Goal: Information Seeking & Learning: Compare options

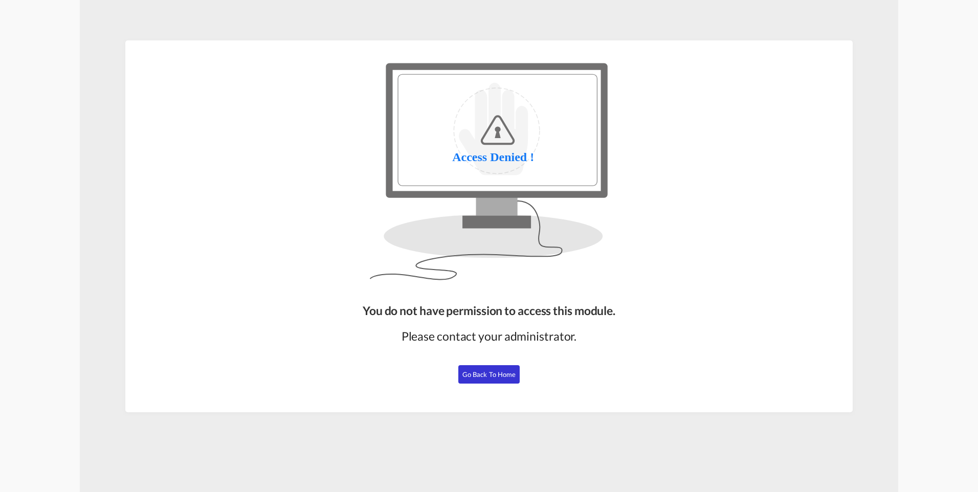
click at [481, 380] on button "Go Back to Home" at bounding box center [488, 374] width 61 height 18
